Goal: Task Accomplishment & Management: Manage account settings

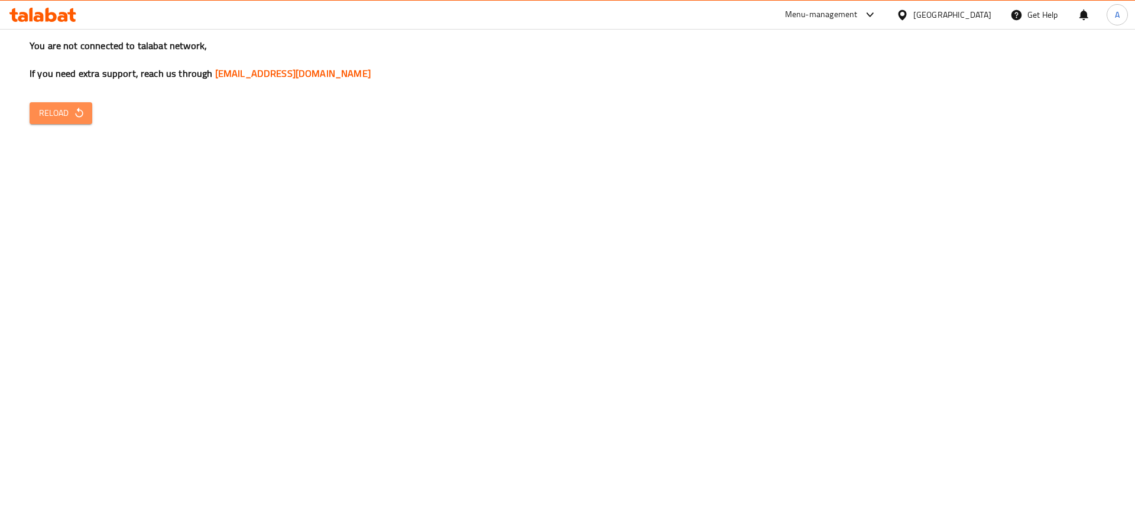
click at [77, 113] on icon "button" at bounding box center [79, 113] width 12 height 12
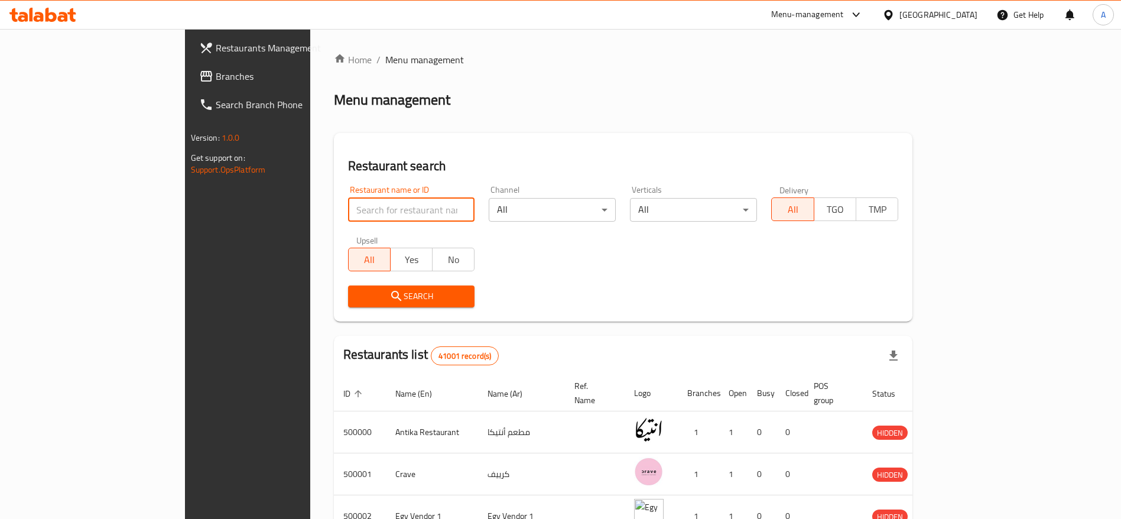
click at [372, 213] on input "search" at bounding box center [411, 210] width 127 height 24
type input "cavello"
click button "Search" at bounding box center [411, 296] width 127 height 22
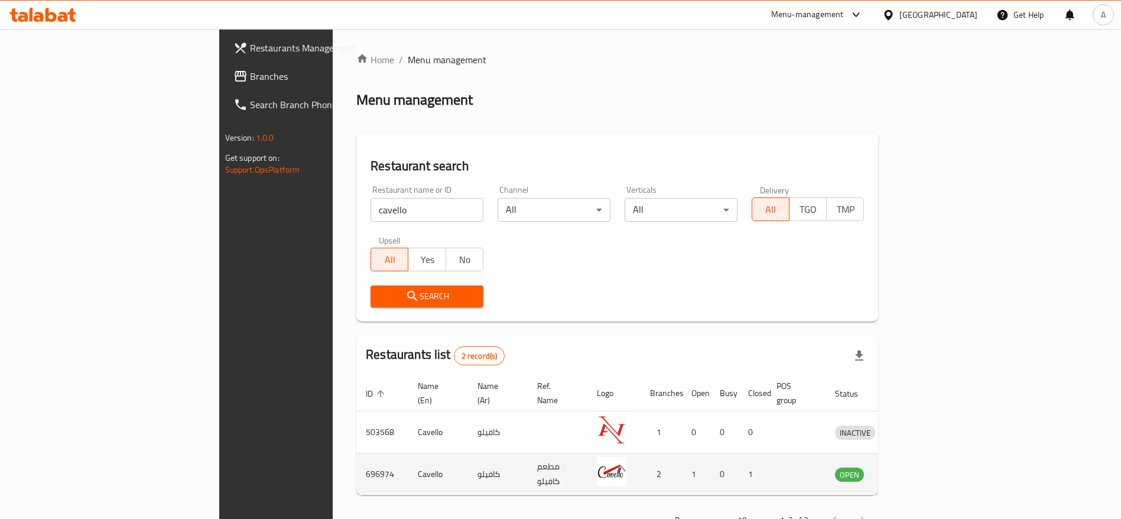
click at [930, 468] on td "enhanced table" at bounding box center [910, 474] width 41 height 42
click at [913, 470] on icon "enhanced table" at bounding box center [906, 475] width 13 height 10
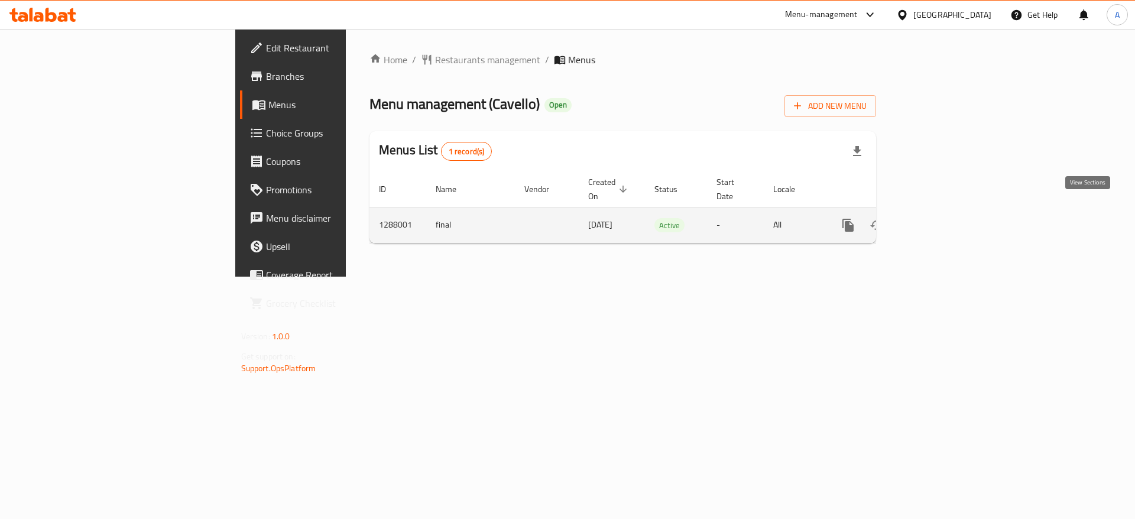
click at [940, 218] on icon "enhanced table" at bounding box center [933, 225] width 14 height 14
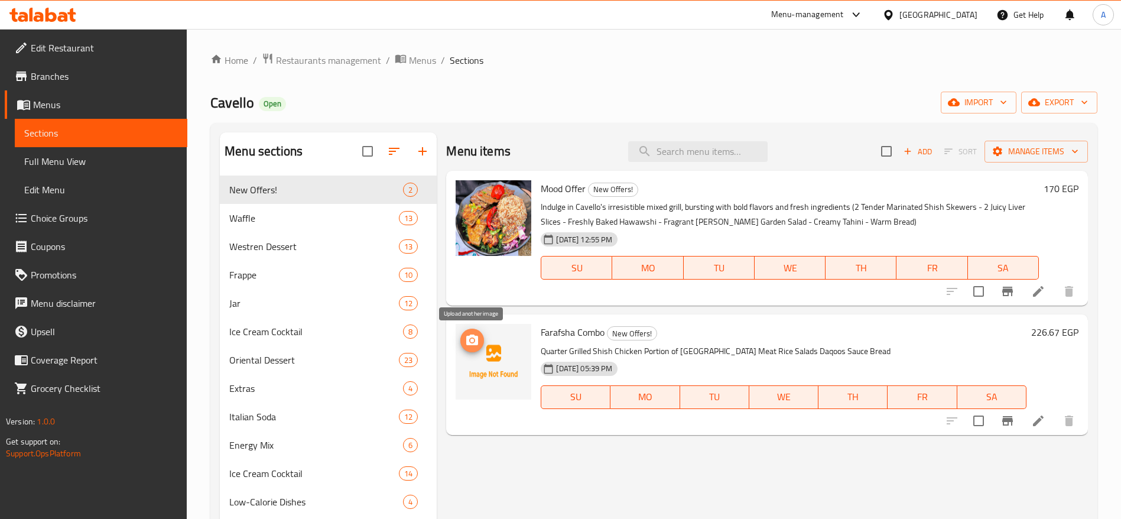
click at [476, 341] on icon "upload picture" at bounding box center [472, 340] width 12 height 11
